Goal: Information Seeking & Learning: Learn about a topic

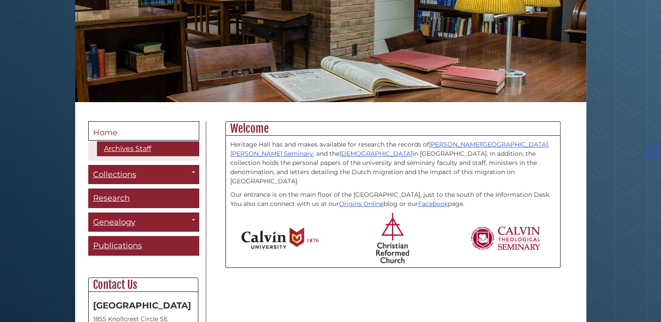
scroll to position [122, 0]
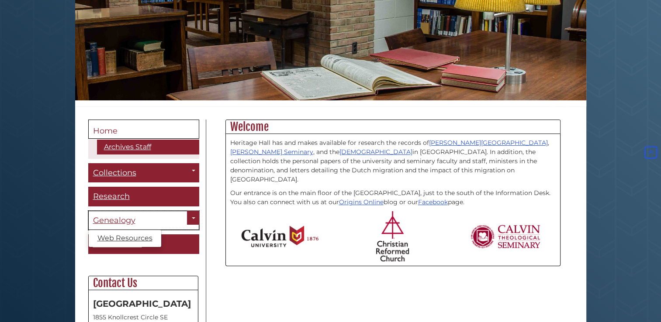
click at [126, 217] on span "Genealogy" at bounding box center [114, 221] width 42 height 10
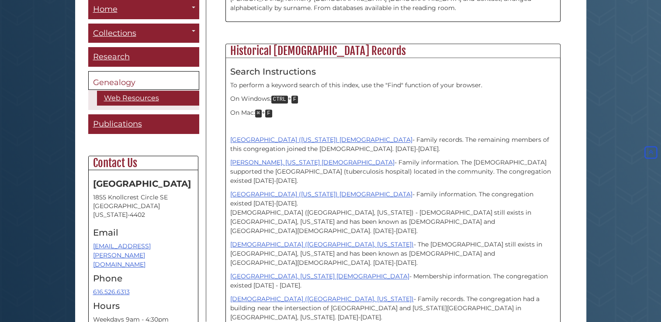
scroll to position [563, 0]
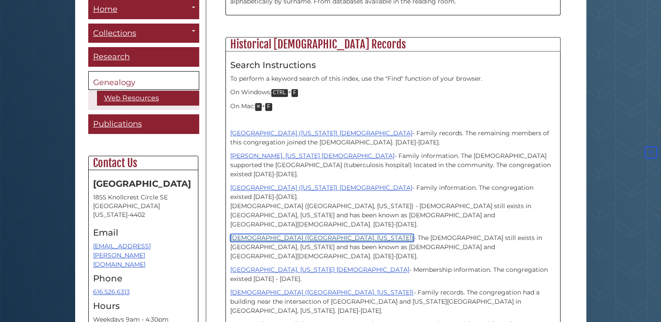
click at [266, 234] on link "[DEMOGRAPHIC_DATA] ([GEOGRAPHIC_DATA], [US_STATE])" at bounding box center [321, 238] width 183 height 8
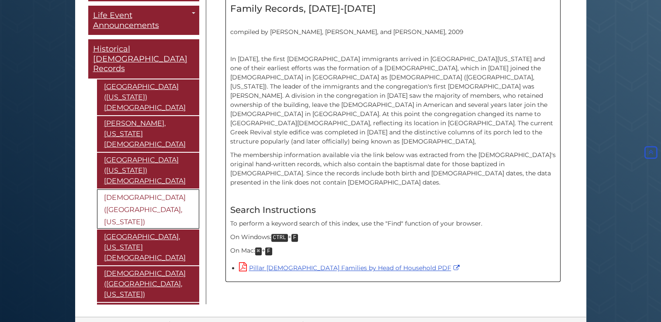
scroll to position [268, 0]
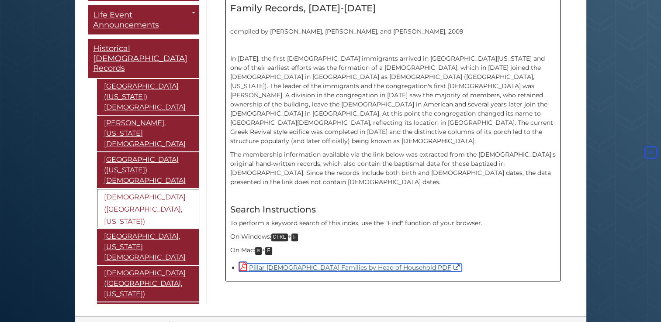
click at [294, 264] on link "Pillar Church Families by Head of Household PDF" at bounding box center [350, 268] width 223 height 8
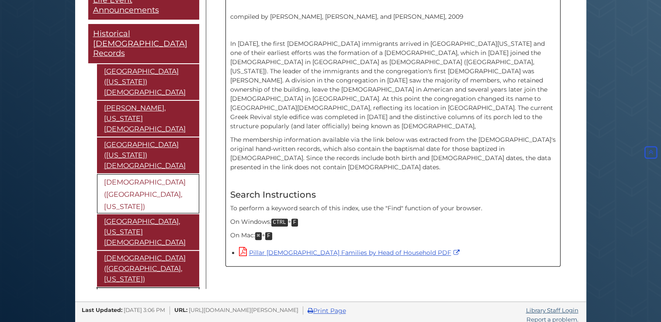
click at [122, 287] on link "Vriesland ([US_STATE]) [DEMOGRAPHIC_DATA]" at bounding box center [148, 299] width 102 height 25
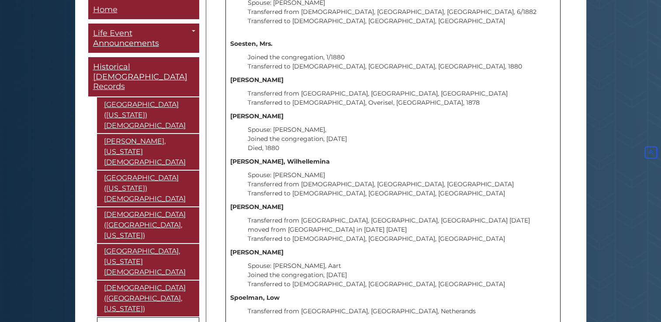
scroll to position [14526, 0]
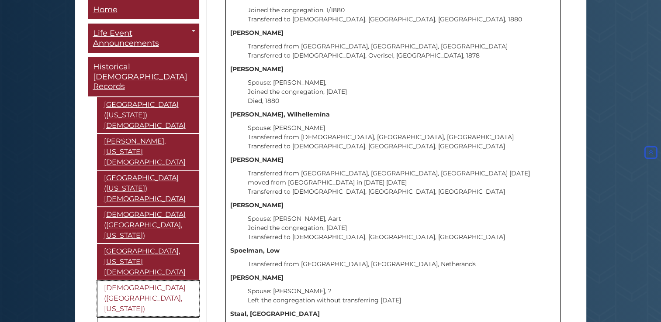
click at [135, 281] on link "[DEMOGRAPHIC_DATA] ([GEOGRAPHIC_DATA], [US_STATE])" at bounding box center [148, 299] width 102 height 36
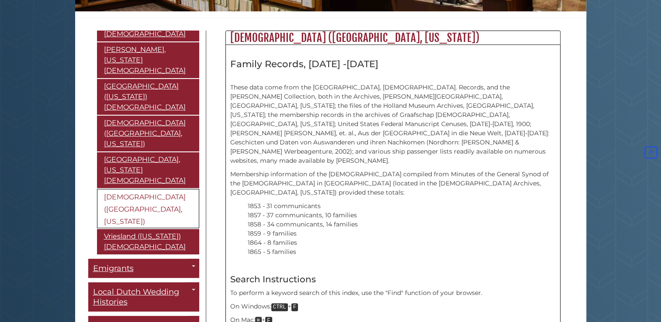
scroll to position [132, 0]
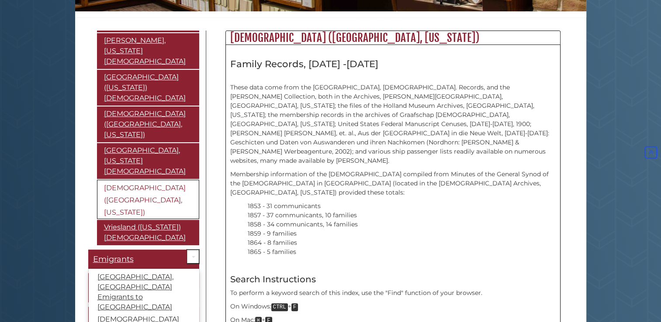
click at [187, 250] on link "Toggle Dropdown" at bounding box center [193, 257] width 12 height 14
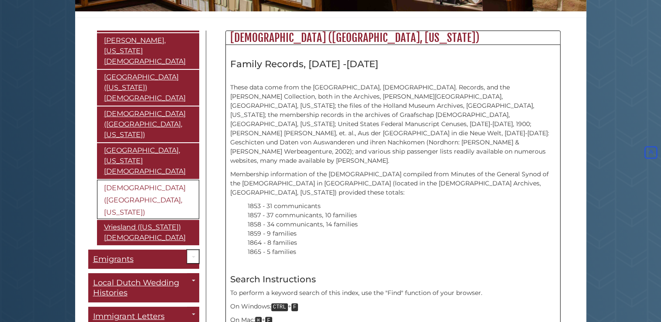
click at [187, 250] on link "Toggle Dropdown" at bounding box center [193, 257] width 12 height 14
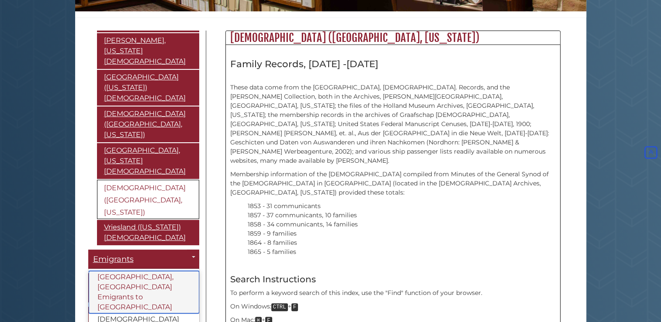
click at [127, 271] on link "[GEOGRAPHIC_DATA], [GEOGRAPHIC_DATA] Emigrants to [GEOGRAPHIC_DATA]" at bounding box center [144, 292] width 111 height 42
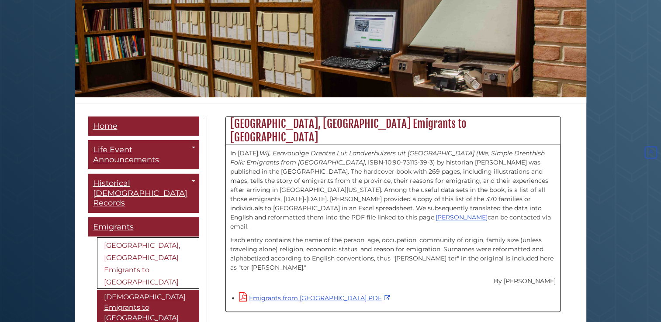
scroll to position [142, 0]
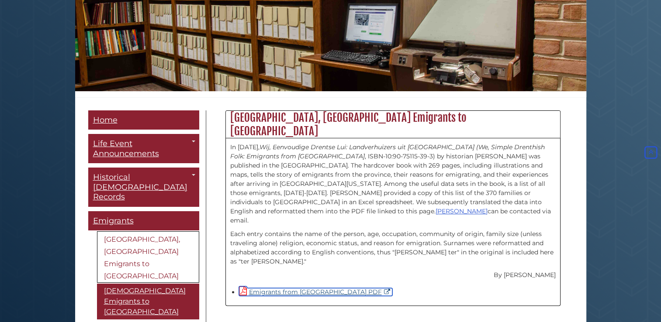
click at [302, 288] on link "Emigrants from [GEOGRAPHIC_DATA] PDF" at bounding box center [315, 292] width 153 height 8
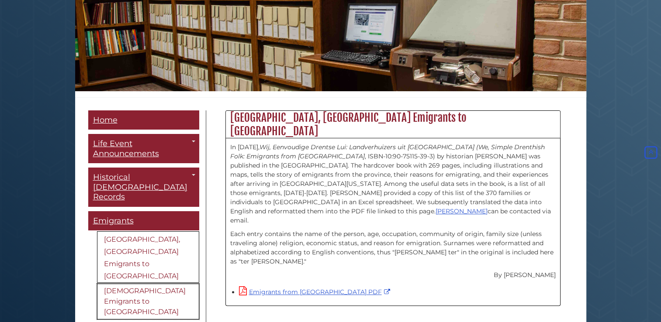
click at [132, 284] on link "[DEMOGRAPHIC_DATA] Emigrants to [GEOGRAPHIC_DATA]" at bounding box center [148, 302] width 102 height 36
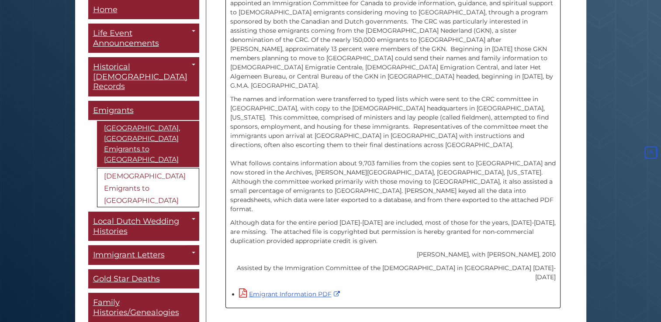
scroll to position [279, 0]
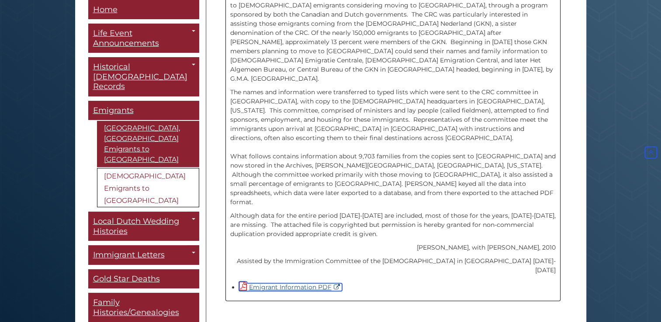
click at [296, 284] on link "Emigrant Information PDF" at bounding box center [290, 288] width 103 height 8
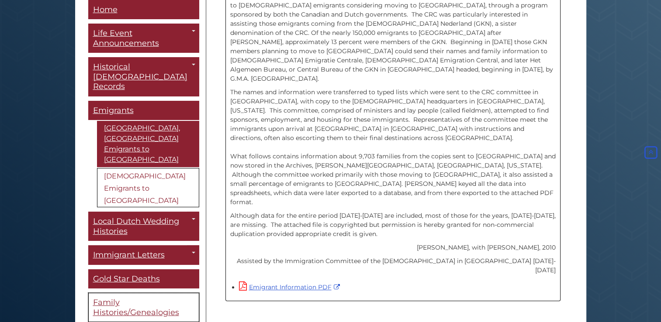
click at [137, 298] on span "Family Histories/Genealogies" at bounding box center [136, 308] width 86 height 20
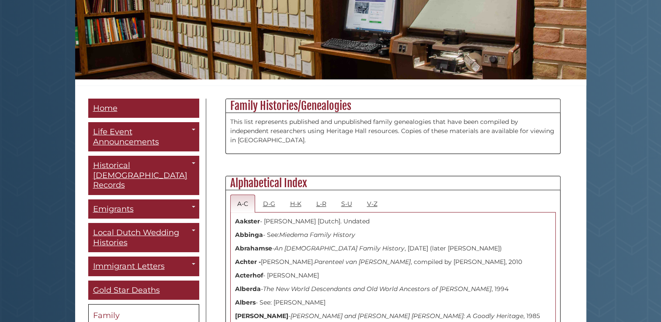
scroll to position [151, 0]
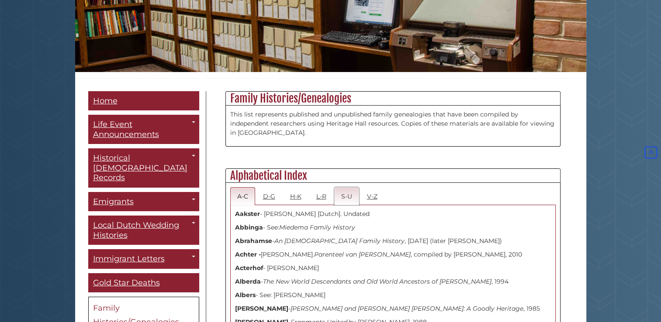
click at [346, 195] on link "S-U" at bounding box center [346, 196] width 25 height 18
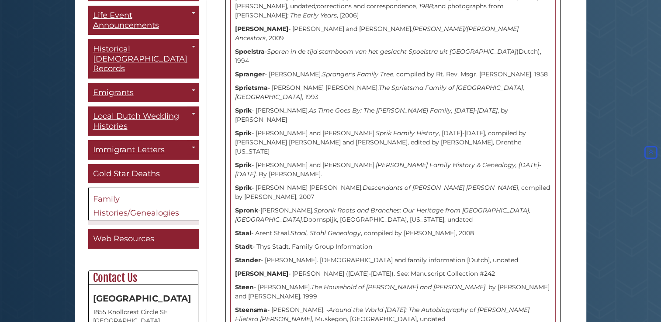
scroll to position [0, 0]
